Goal: Task Accomplishment & Management: Complete application form

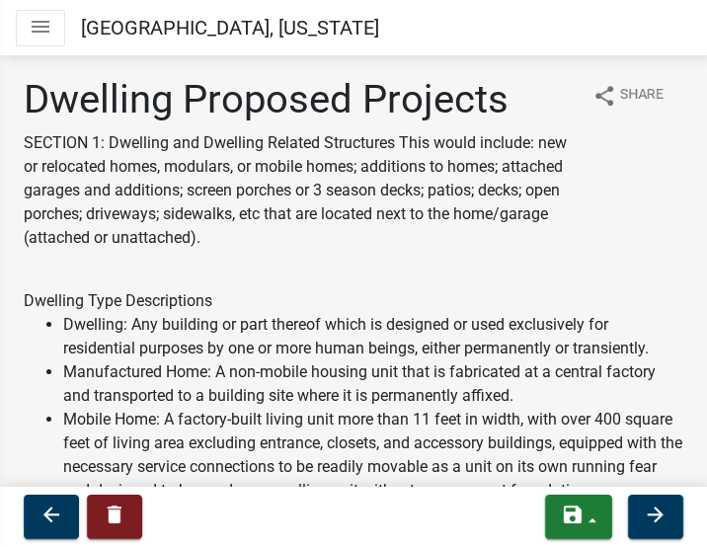
select select "5b8abcc6-67f7-49fb-8f25-c295ccc2b339"
select select "566f81cc-4b3f-4ecb-9f16-a2b313352c61"
select select "4f5e2784-8c40-49a3-b0e9-8f1a3cbab4f4"
select select "744d8552-d7ef-4cf1-b465-42901748f06c"
select select "b63d75fc-5f3c-4949-bc5e-b7a1b42903a6"
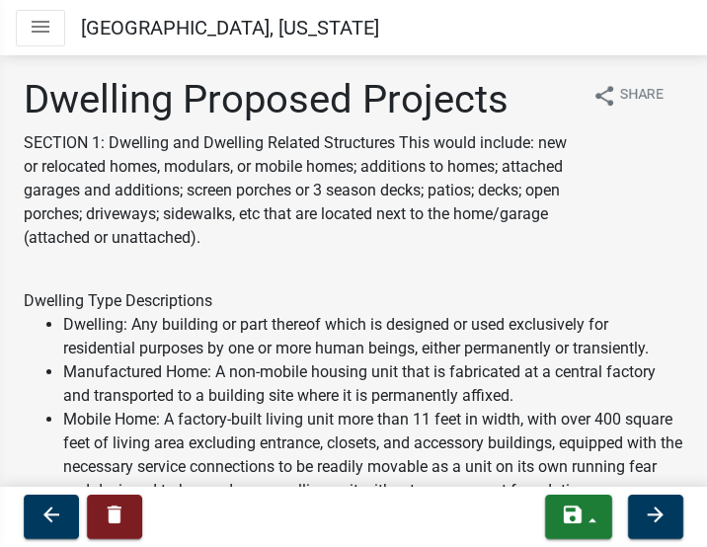
select select "11c1c089-3b44-43c0-9549-3c9eeea2451f"
select select "92a0ce08-7963-4b1d-9a71-a10ef3c9fec5"
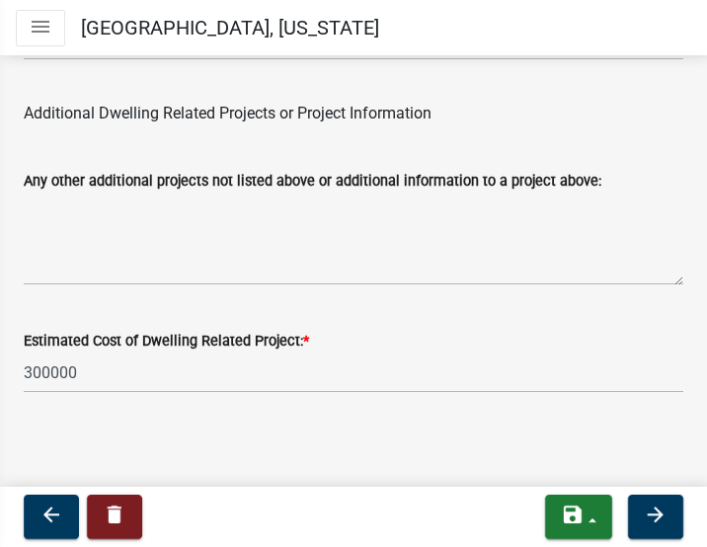
scroll to position [5545, 0]
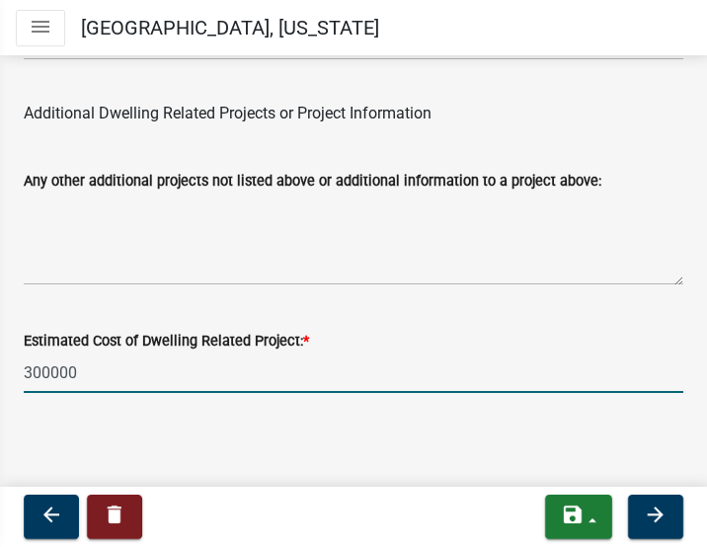
drag, startPoint x: 81, startPoint y: 380, endPoint x: -92, endPoint y: 365, distance: 173.3
click at [0, 365] on html "Internet Explorer does NOT work with GeoPermits. Get a new browser for more sec…" at bounding box center [353, 273] width 707 height 547
type input "250000"
click at [338, 473] on main "Dwelling Proposed Projects SECTION 1: Dwelling and Dwelling Related Structures …" at bounding box center [353, 269] width 707 height 435
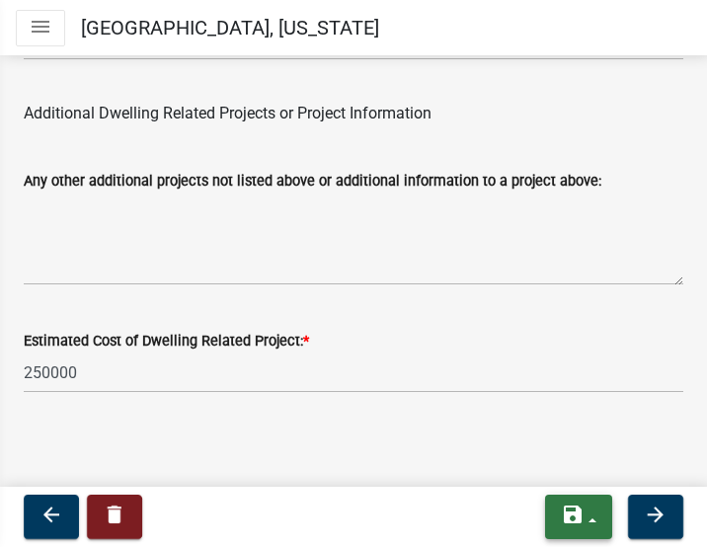
click at [592, 519] on button "save" at bounding box center [578, 516] width 67 height 44
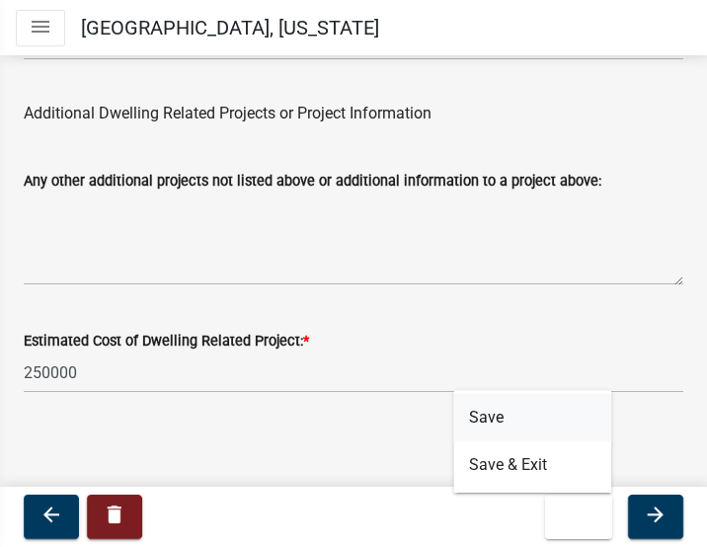
click at [480, 422] on button "Save" at bounding box center [532, 417] width 158 height 47
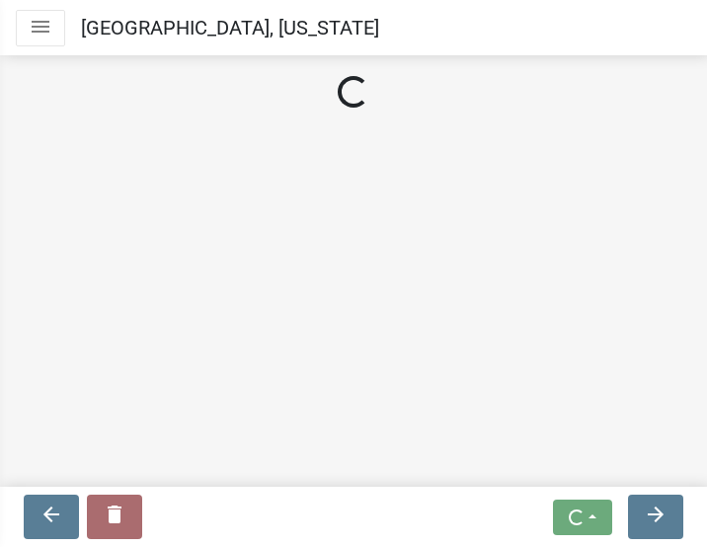
scroll to position [0, 0]
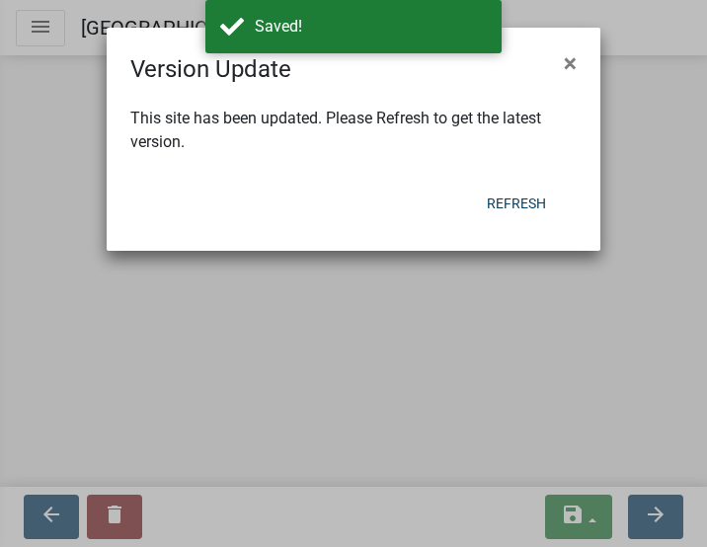
select select "5b8abcc6-67f7-49fb-8f25-c295ccc2b339"
select select "566f81cc-4b3f-4ecb-9f16-a2b313352c61"
select select "4f5e2784-8c40-49a3-b0e9-8f1a3cbab4f4"
select select "744d8552-d7ef-4cf1-b465-42901748f06c"
select select "b63d75fc-5f3c-4949-bc5e-b7a1b42903a6"
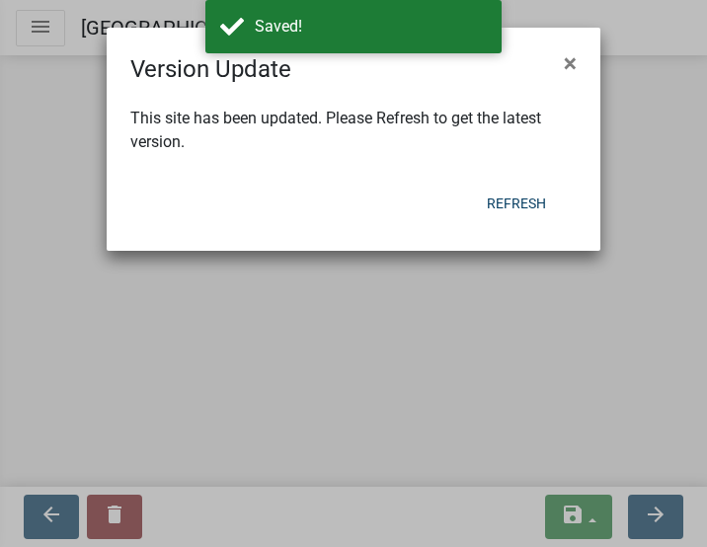
select select "11c1c089-3b44-43c0-9549-3c9eeea2451f"
select select "92a0ce08-7963-4b1d-9a71-a10ef3c9fec5"
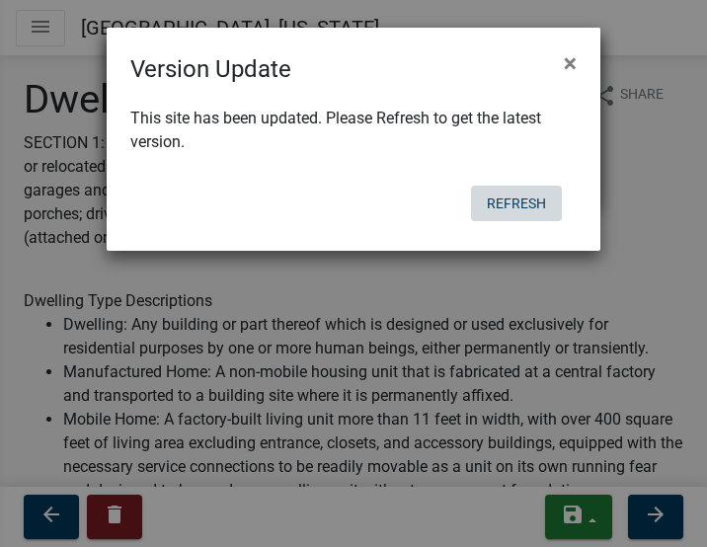
click at [522, 201] on button "Refresh" at bounding box center [516, 204] width 91 height 36
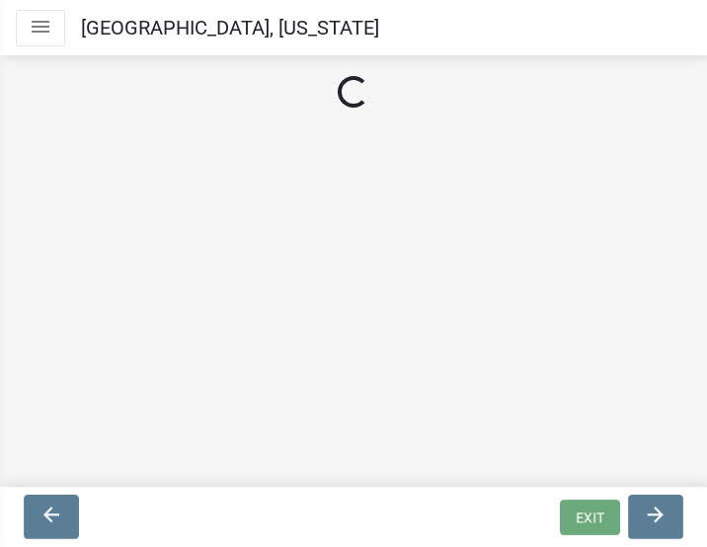
select select "5b8abcc6-67f7-49fb-8f25-c295ccc2b339"
select select "566f81cc-4b3f-4ecb-9f16-a2b313352c61"
select select "4f5e2784-8c40-49a3-b0e9-8f1a3cbab4f4"
select select "744d8552-d7ef-4cf1-b465-42901748f06c"
select select "b63d75fc-5f3c-4949-bc5e-b7a1b42903a6"
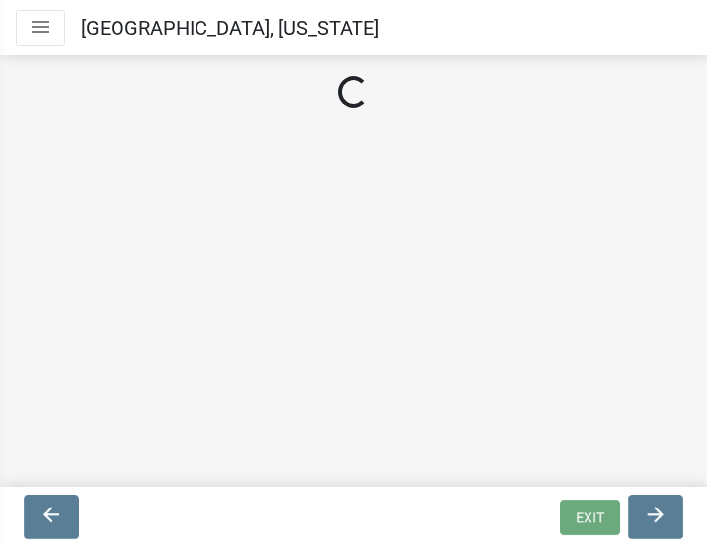
select select "11c1c089-3b44-43c0-9549-3c9eeea2451f"
select select "92a0ce08-7963-4b1d-9a71-a10ef3c9fec5"
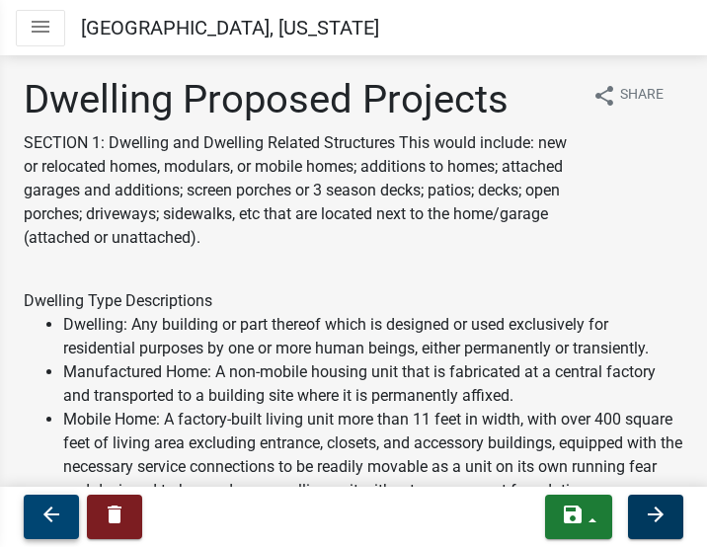
click at [45, 512] on icon "arrow_back" at bounding box center [51, 514] width 24 height 24
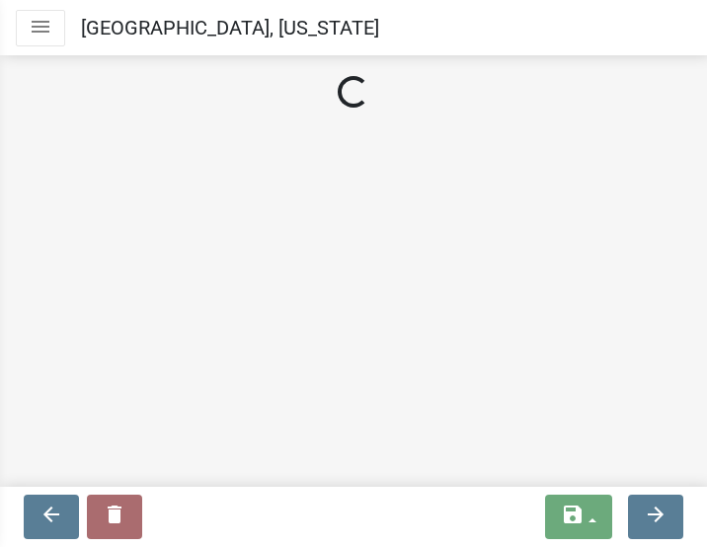
select select "5a3c243d-5cb2-4bc7-bda1-959088d74f81"
select select "efd0a9bf-e178-46e7-8304-415c3722b9ae"
select select "f87eba17-8ed9-4ad8-aefc-fe36a3f3544b"
select select "393a978c-6bd5-4cb2-a6a0-db6feb8732b8"
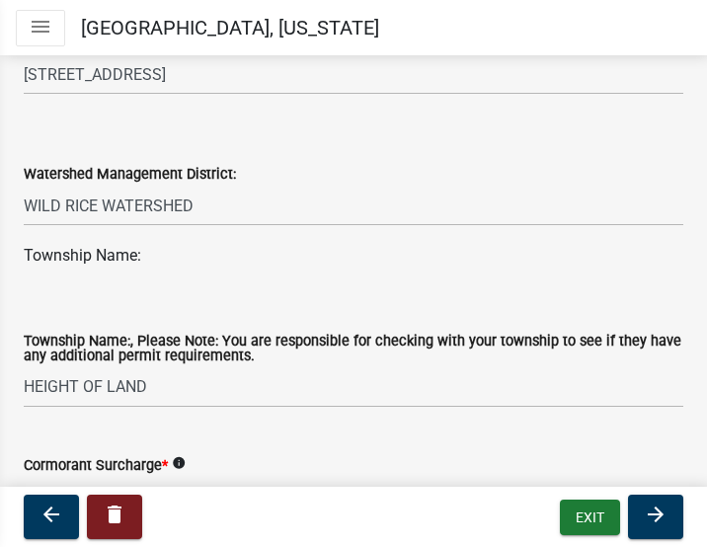
scroll to position [1058, 0]
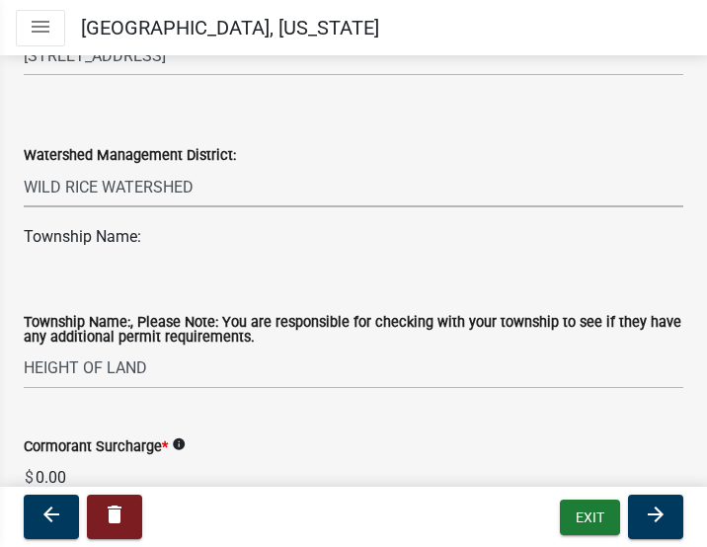
click at [182, 192] on select "Select Item... PELICAN RIVER WTRSHD BUFFALO WATERSHED CORMORANT WATERSHED WILD …" at bounding box center [353, 187] width 659 height 40
click at [24, 168] on select "Select Item... PELICAN RIVER WTRSHD BUFFALO WATERSHED CORMORANT WATERSHED WILD …" at bounding box center [353, 187] width 659 height 40
select select "a752e4d6-14bd-4f0f-bfe8-5b67ead45659"
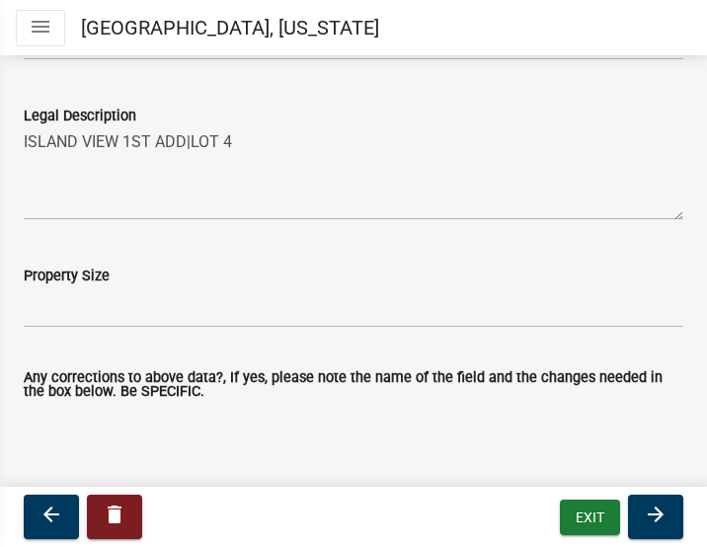
scroll to position [1553, 0]
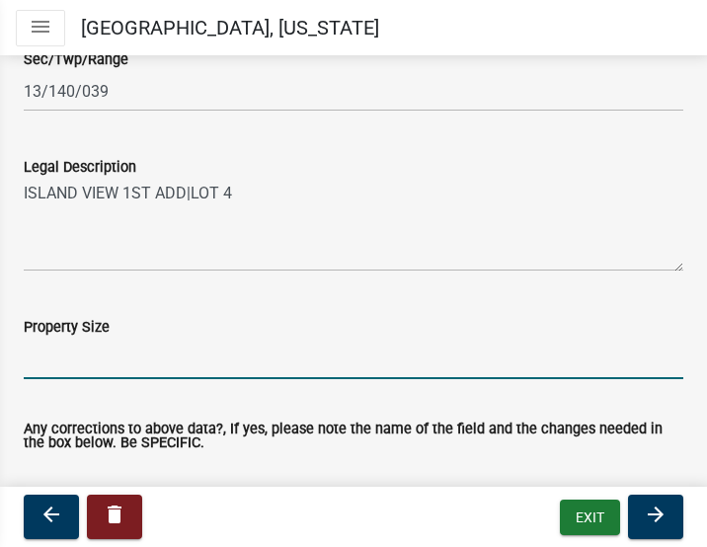
click at [44, 356] on input "Property Size" at bounding box center [353, 358] width 659 height 40
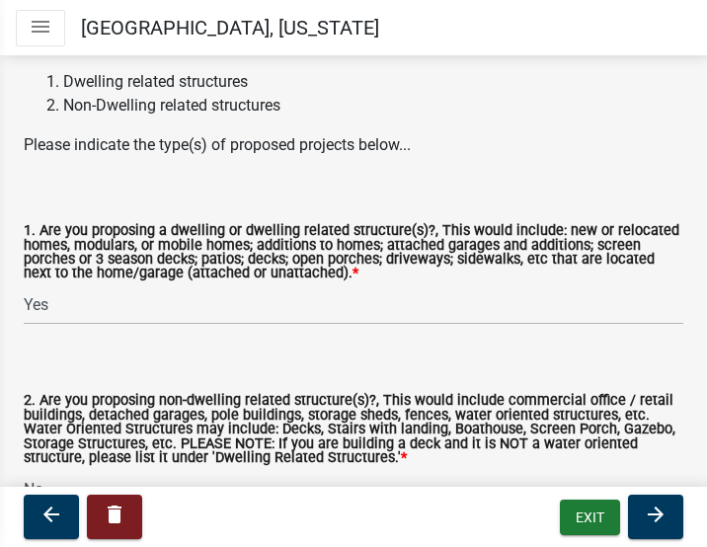
scroll to position [2386, 0]
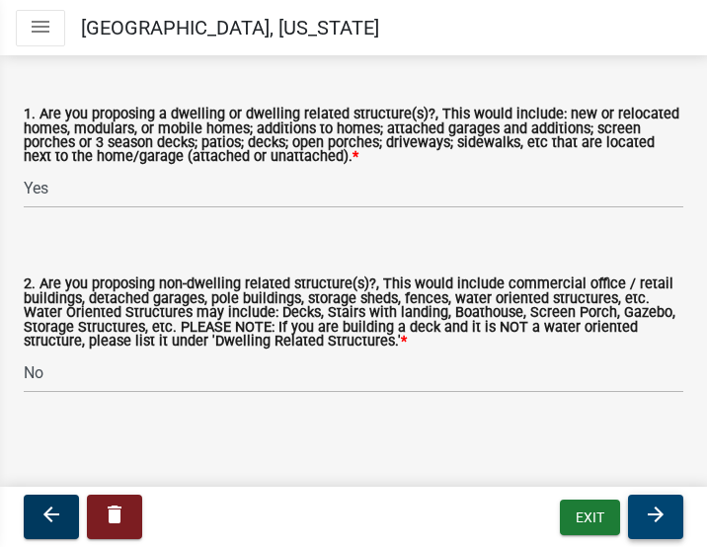
type input "Estimated 25,000 sq. ft."
click at [657, 520] on icon "arrow_forward" at bounding box center [655, 514] width 24 height 24
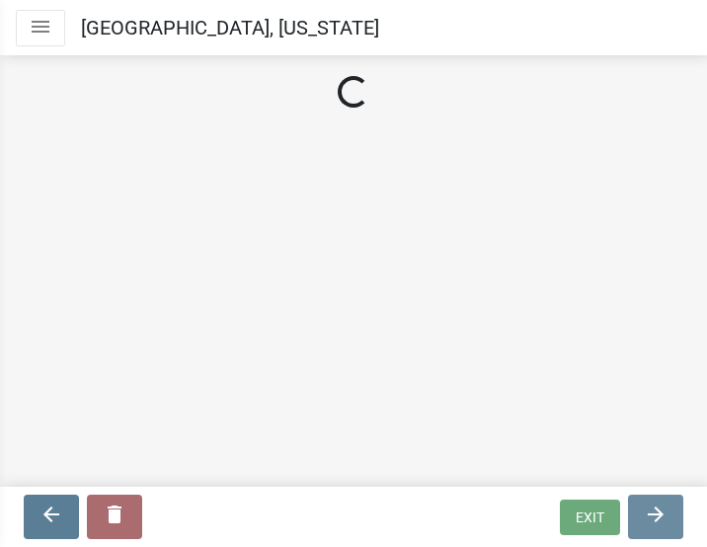
scroll to position [0, 0]
select select "5b8abcc6-67f7-49fb-8f25-c295ccc2b339"
select select "566f81cc-4b3f-4ecb-9f16-a2b313352c61"
select select "4f5e2784-8c40-49a3-b0e9-8f1a3cbab4f4"
select select "744d8552-d7ef-4cf1-b465-42901748f06c"
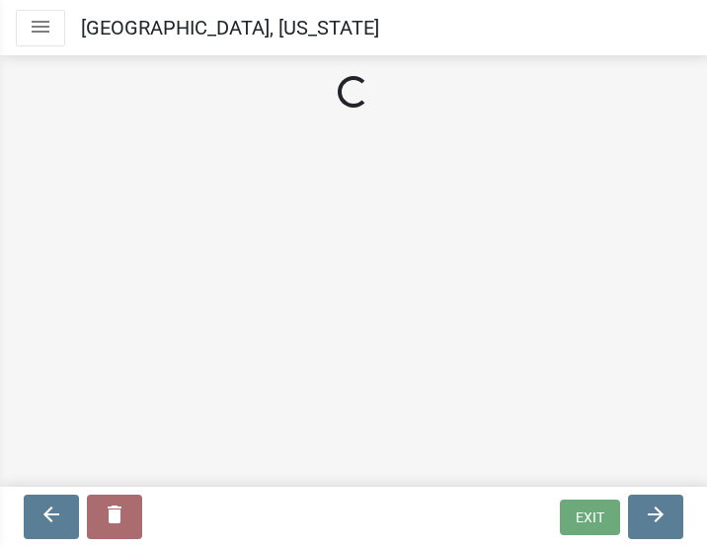
select select "b63d75fc-5f3c-4949-bc5e-b7a1b42903a6"
select select "11c1c089-3b44-43c0-9549-3c9eeea2451f"
select select "92a0ce08-7963-4b1d-9a71-a10ef3c9fec5"
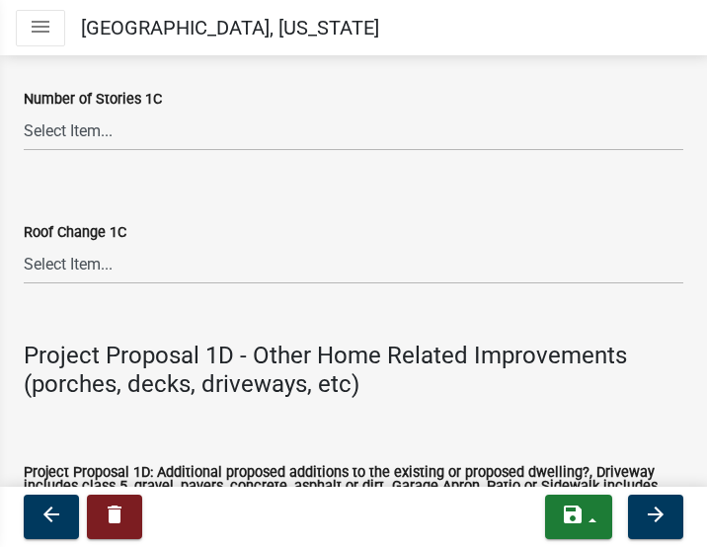
scroll to position [4445, 0]
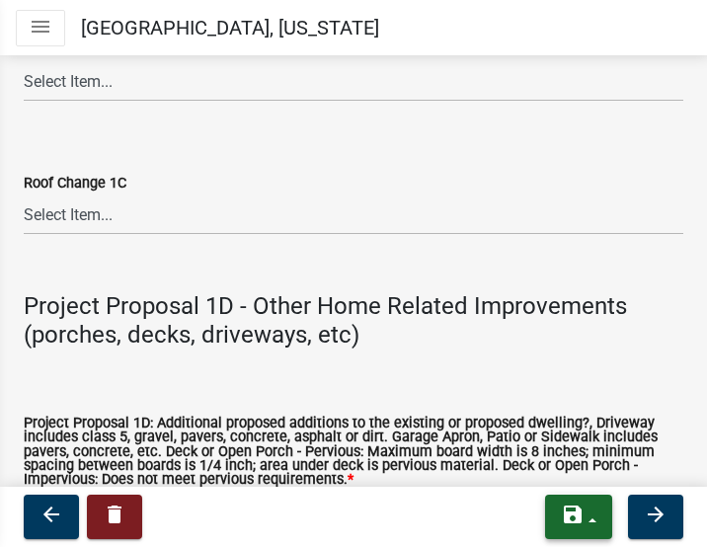
click at [595, 520] on button "save" at bounding box center [578, 516] width 67 height 44
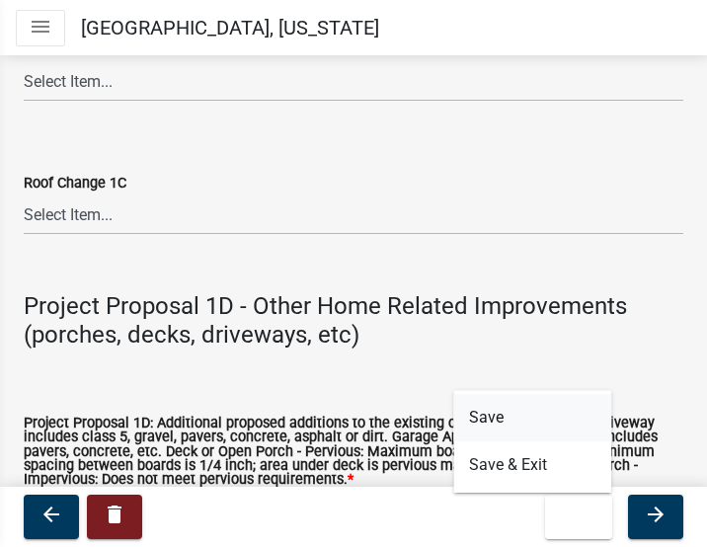
click at [487, 419] on button "Save" at bounding box center [532, 417] width 158 height 47
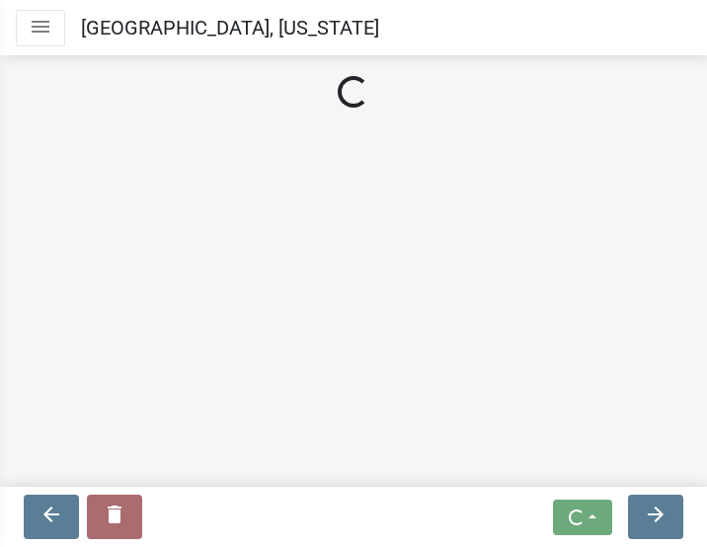
scroll to position [0, 0]
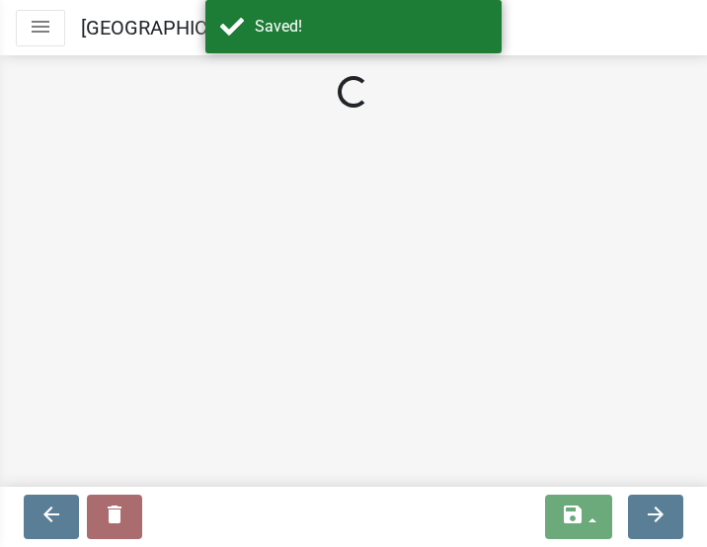
select select "5b8abcc6-67f7-49fb-8f25-c295ccc2b339"
select select "566f81cc-4b3f-4ecb-9f16-a2b313352c61"
select select "4f5e2784-8c40-49a3-b0e9-8f1a3cbab4f4"
select select "744d8552-d7ef-4cf1-b465-42901748f06c"
select select "b63d75fc-5f3c-4949-bc5e-b7a1b42903a6"
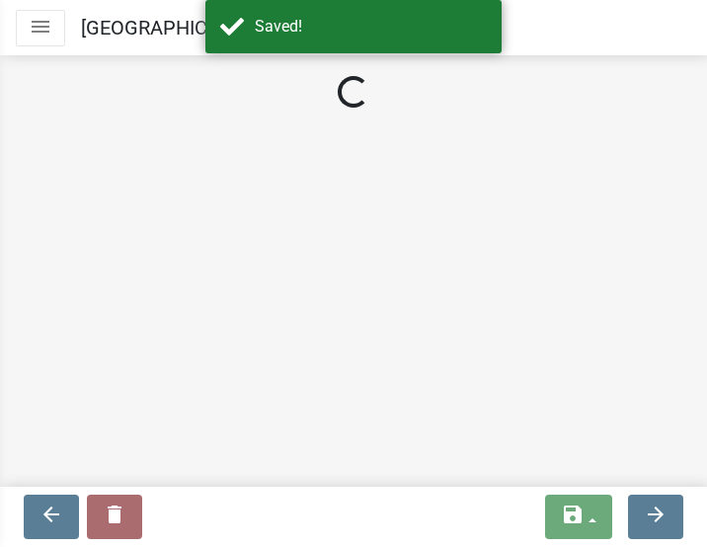
select select "11c1c089-3b44-43c0-9549-3c9eeea2451f"
select select "92a0ce08-7963-4b1d-9a71-a10ef3c9fec5"
